Goal: Navigation & Orientation: Find specific page/section

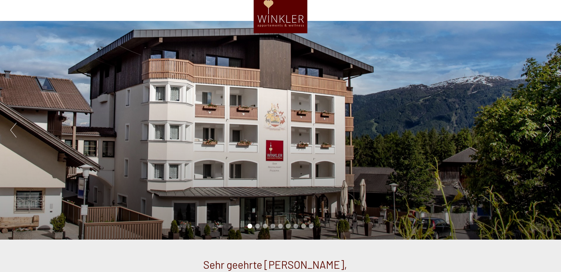
scroll to position [59, 0]
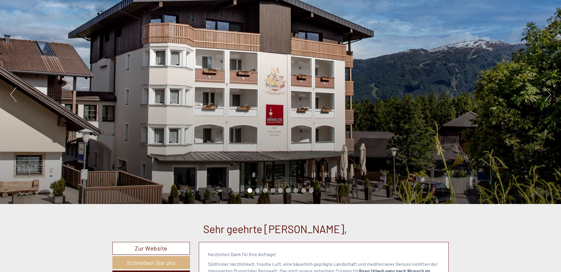
click at [547, 93] on button "Next" at bounding box center [547, 94] width 6 height 15
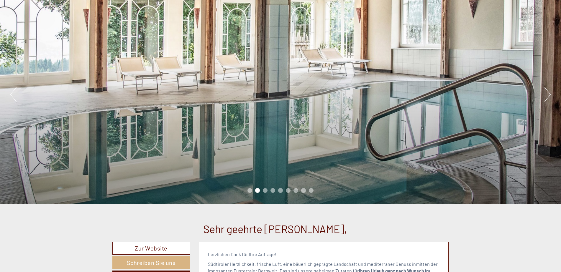
click at [547, 93] on button "Next" at bounding box center [547, 94] width 6 height 15
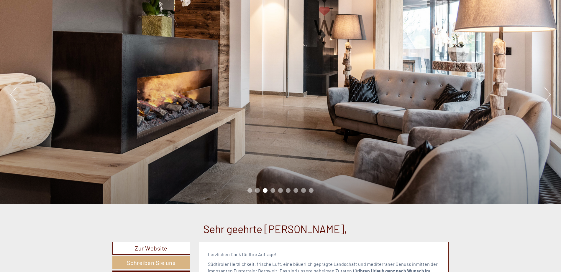
click at [547, 93] on button "Next" at bounding box center [547, 94] width 6 height 15
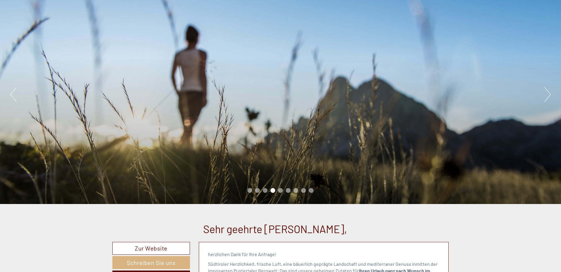
click at [547, 93] on button "Next" at bounding box center [547, 94] width 6 height 15
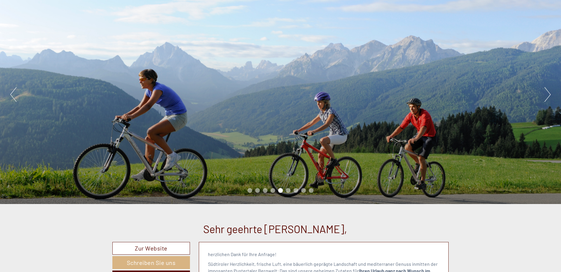
click at [547, 93] on button "Next" at bounding box center [547, 94] width 6 height 15
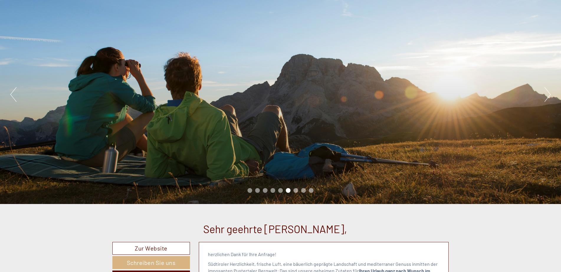
click at [547, 93] on button "Next" at bounding box center [547, 94] width 6 height 15
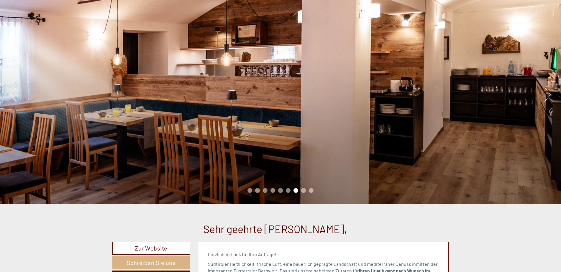
click at [547, 93] on button "Next" at bounding box center [547, 94] width 6 height 15
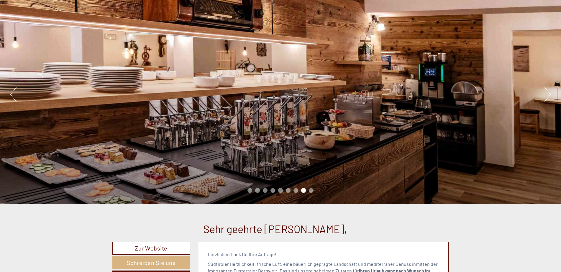
click at [547, 93] on button "Next" at bounding box center [547, 94] width 6 height 15
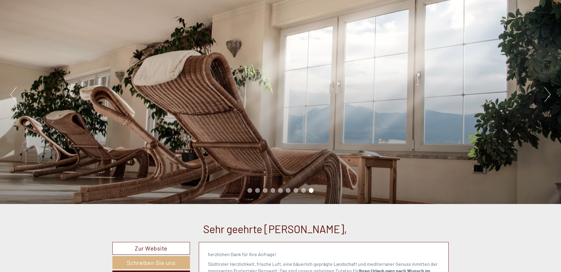
click at [547, 93] on button "Next" at bounding box center [547, 94] width 6 height 15
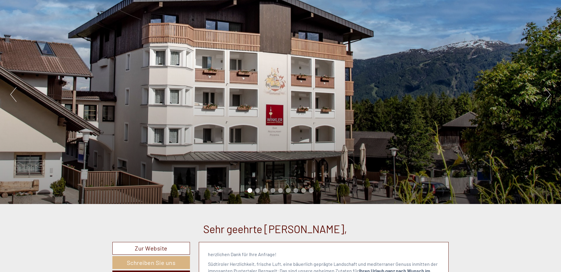
click at [547, 93] on button "Next" at bounding box center [547, 94] width 6 height 15
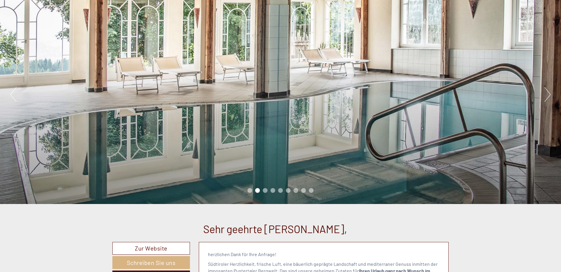
click at [547, 93] on button "Next" at bounding box center [547, 94] width 6 height 15
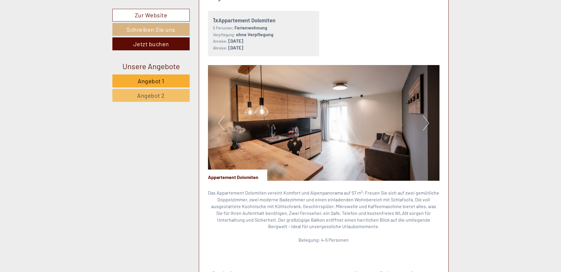
scroll to position [413, 0]
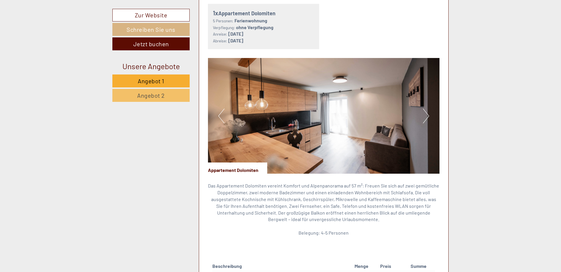
click at [427, 114] on button "Next" at bounding box center [426, 116] width 6 height 15
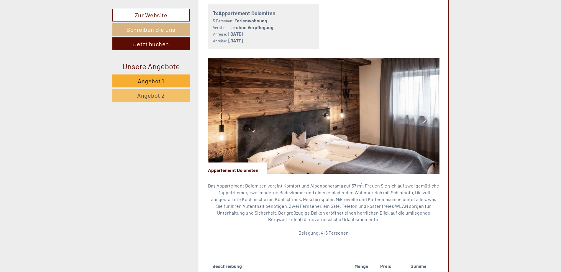
click at [427, 114] on button "Next" at bounding box center [426, 116] width 6 height 15
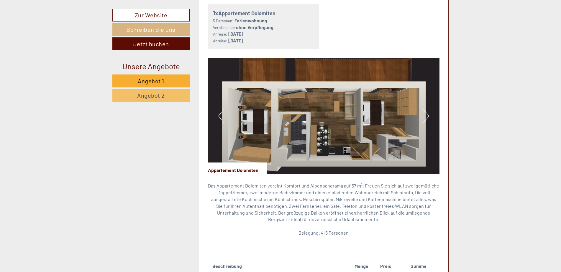
click at [427, 114] on button "Next" at bounding box center [426, 116] width 6 height 15
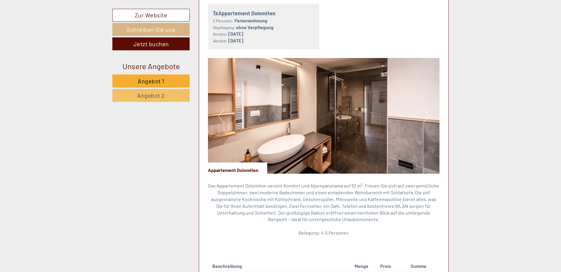
click at [427, 114] on button "Next" at bounding box center [426, 116] width 6 height 15
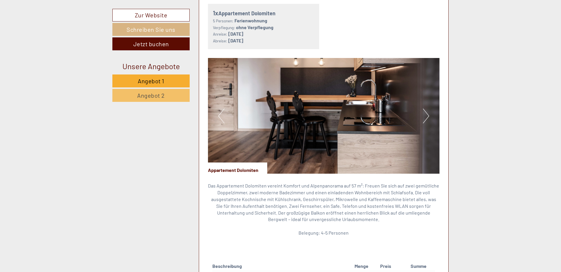
click at [427, 114] on button "Next" at bounding box center [426, 116] width 6 height 15
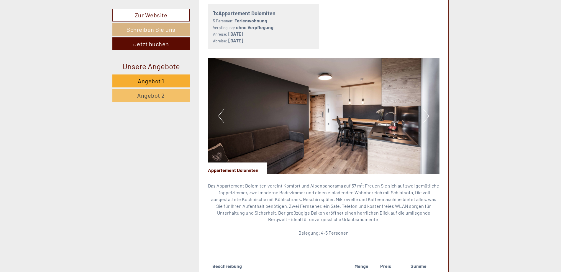
click at [427, 113] on button "Next" at bounding box center [426, 116] width 6 height 15
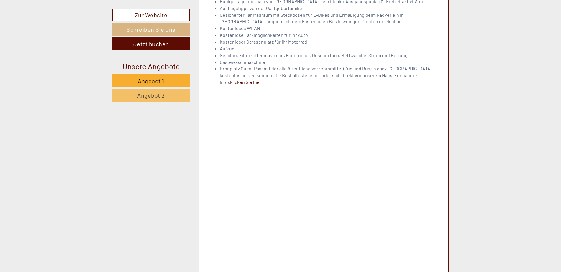
scroll to position [1327, 0]
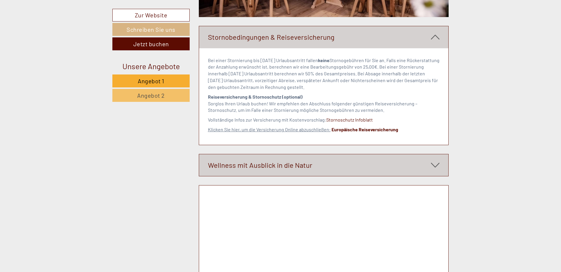
scroll to position [2270, 0]
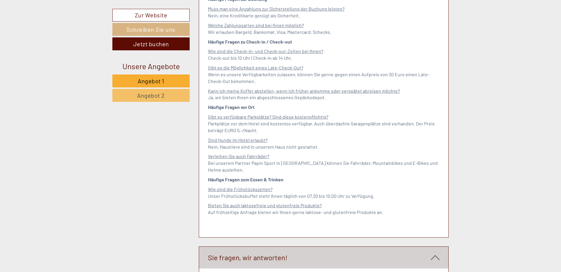
scroll to position [2960, 0]
